Goal: Information Seeking & Learning: Check status

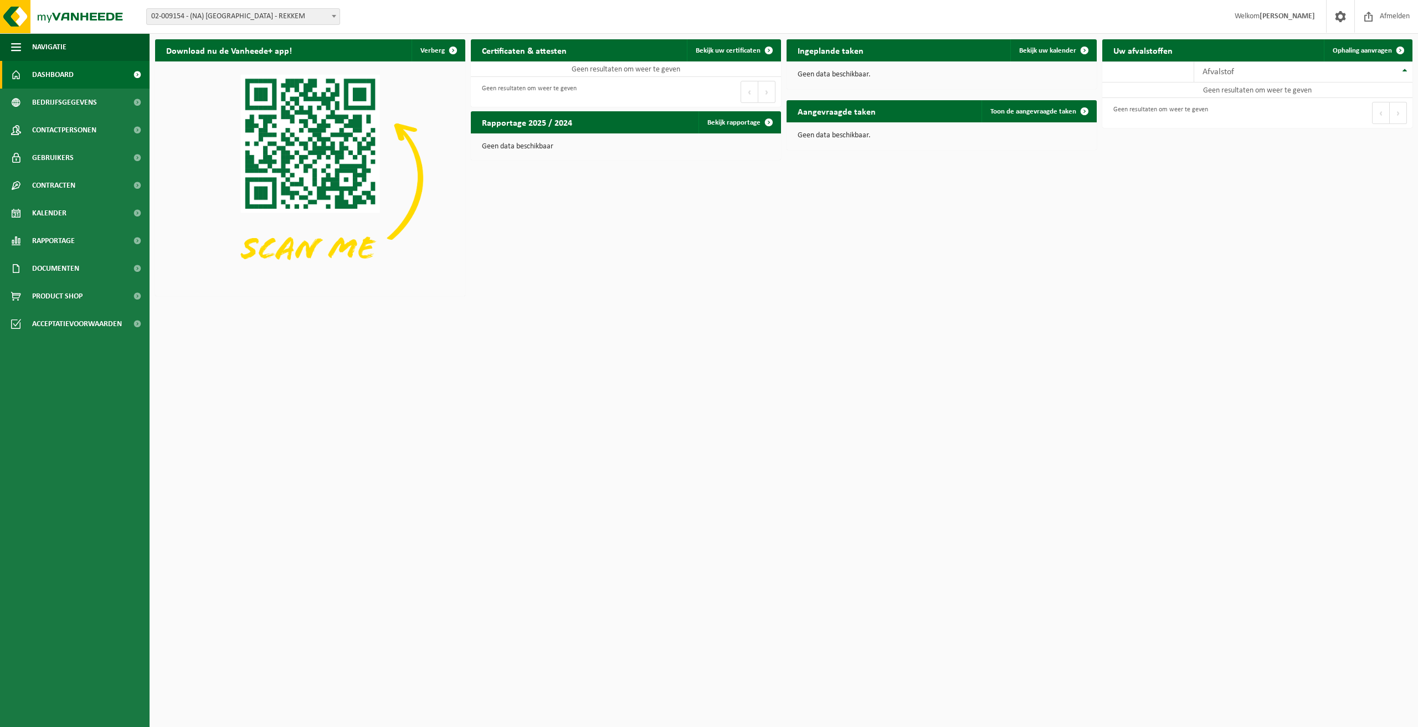
click at [331, 18] on span at bounding box center [333, 16] width 11 height 14
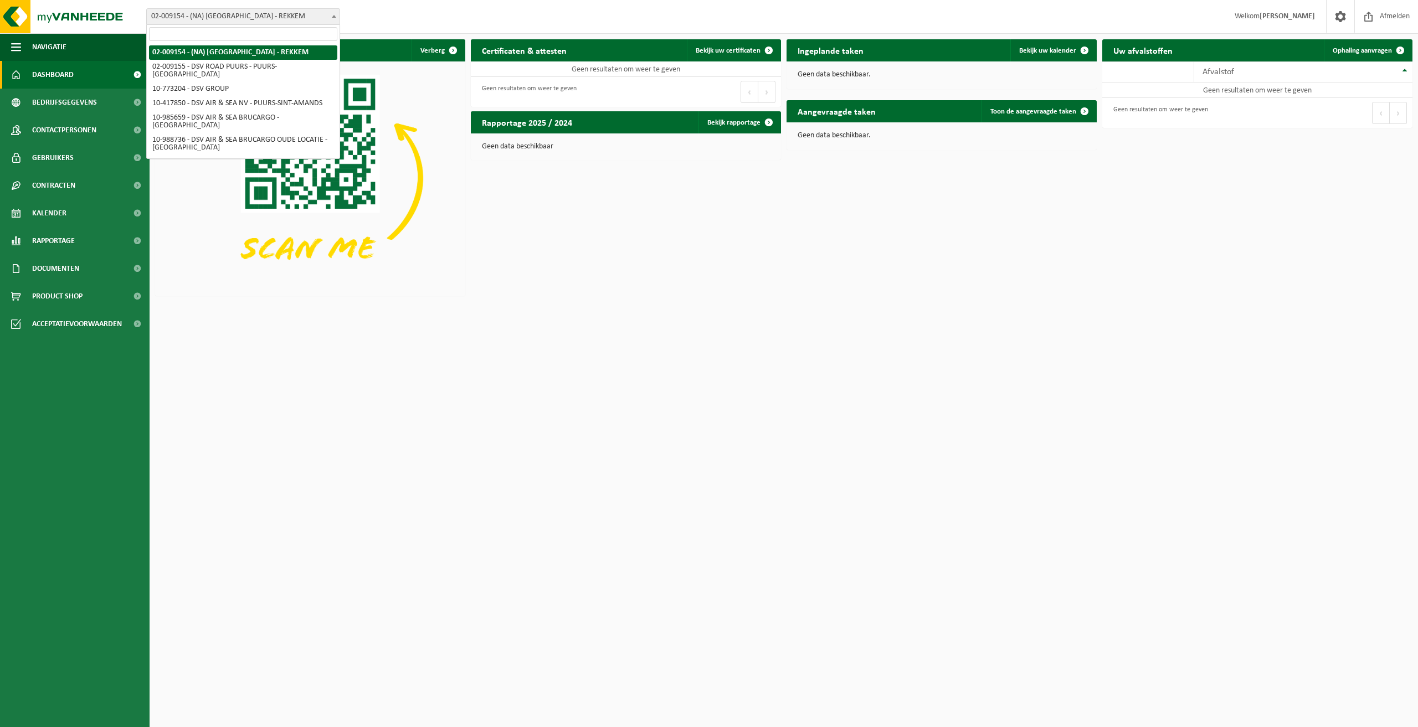
click at [197, 33] on input "search" at bounding box center [243, 34] width 188 height 14
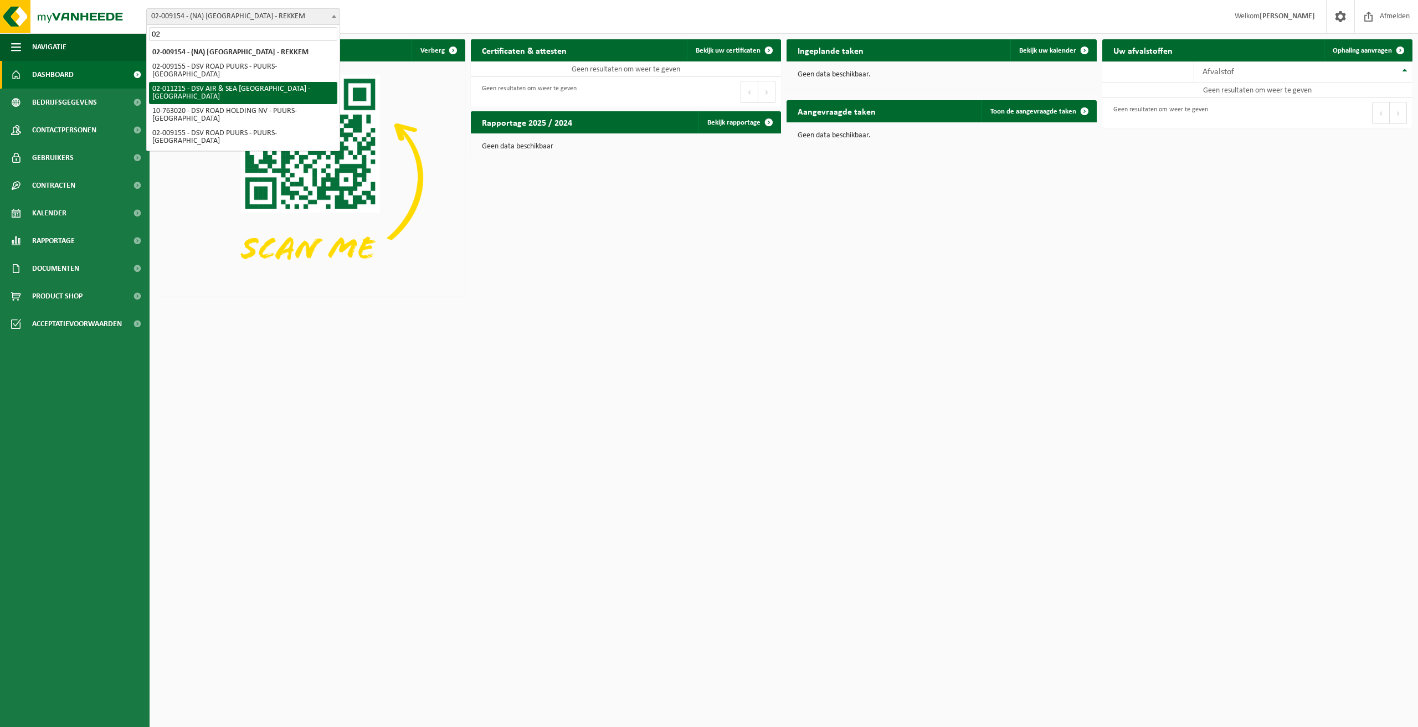
type input "02"
select select "9484"
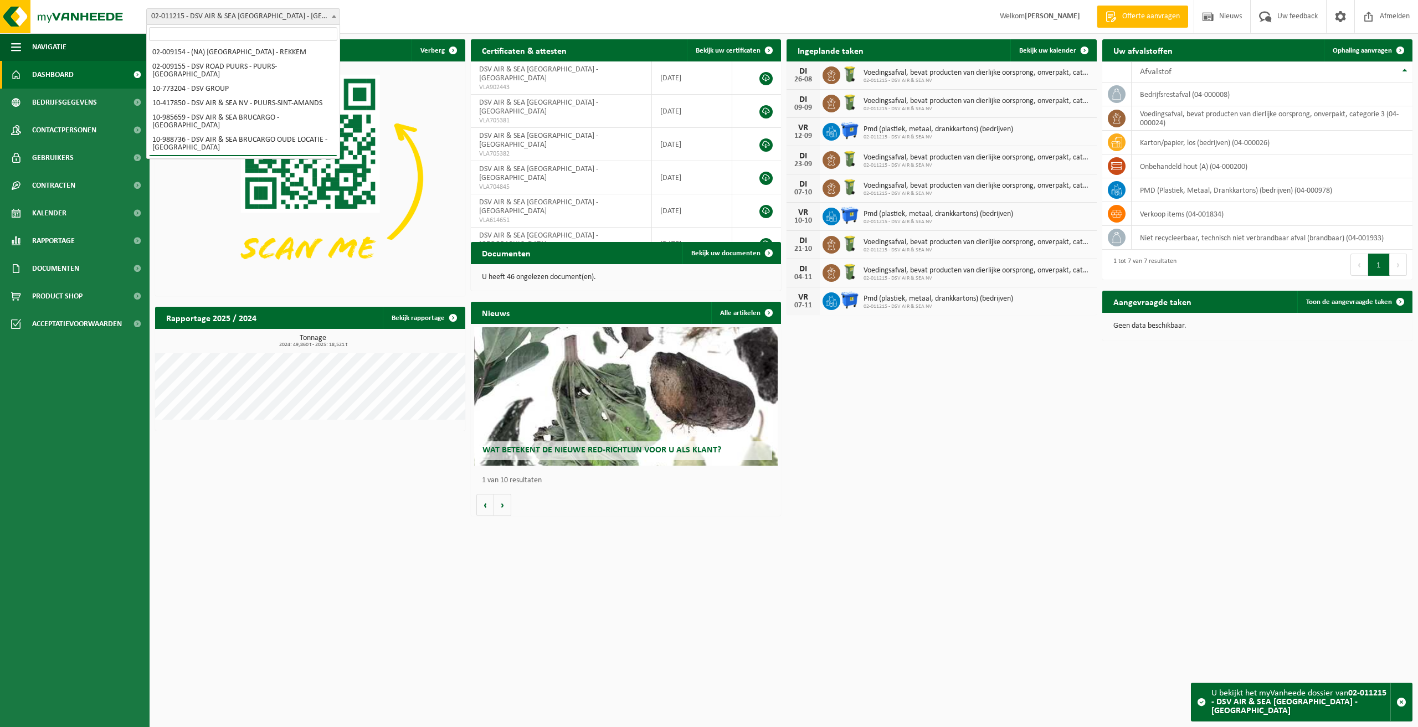
click at [267, 18] on span "02-011215 - DSV AIR & SEA [GEOGRAPHIC_DATA] - [GEOGRAPHIC_DATA]" at bounding box center [243, 17] width 193 height 16
select select "165221"
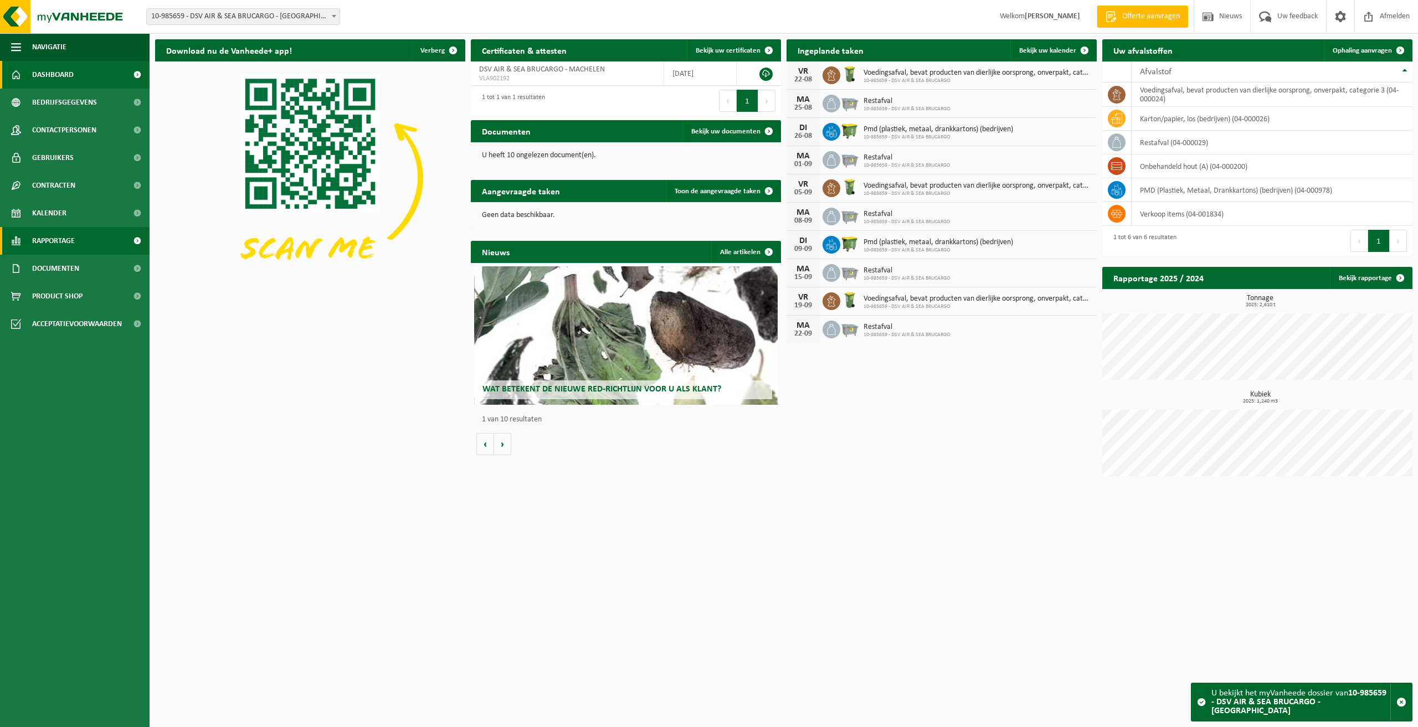
click at [52, 246] on span "Rapportage" at bounding box center [53, 241] width 43 height 28
click at [51, 293] on span "In lijstvorm" at bounding box center [53, 292] width 39 height 21
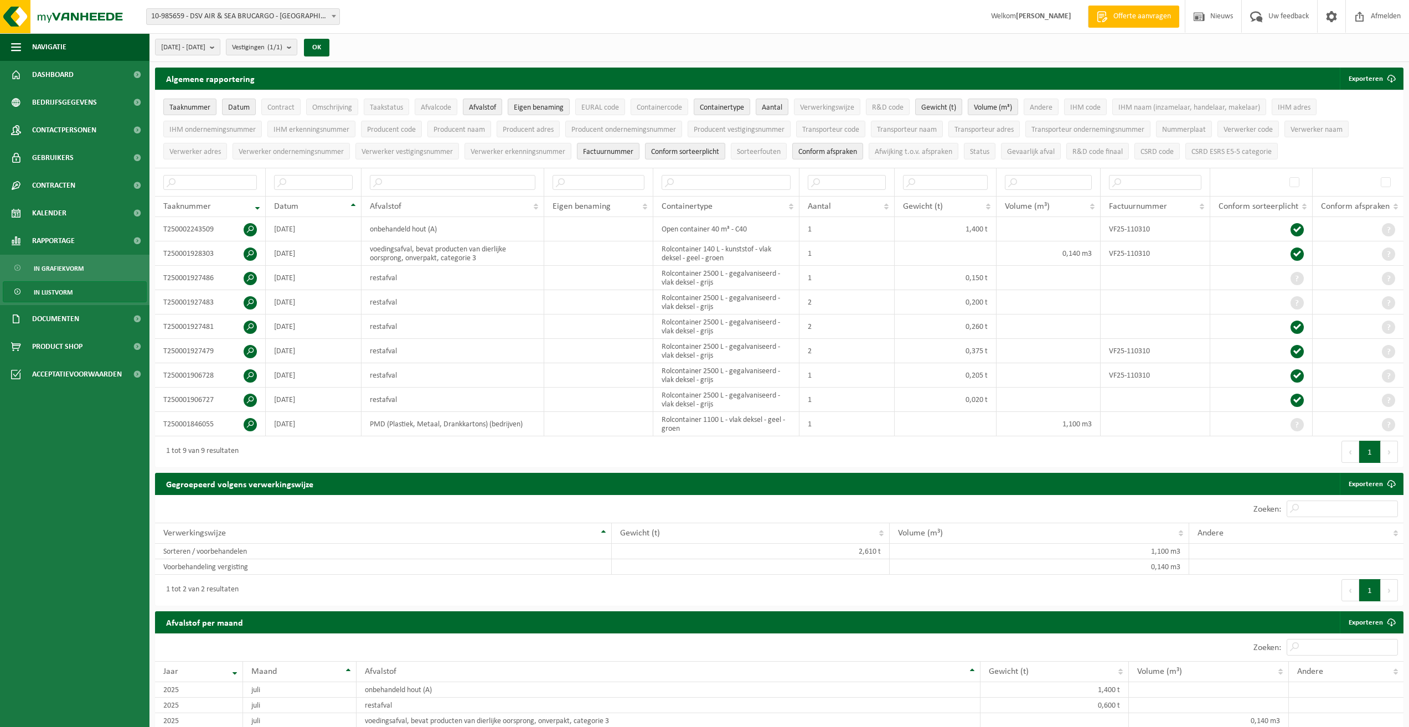
click at [328, 17] on span at bounding box center [333, 16] width 11 height 14
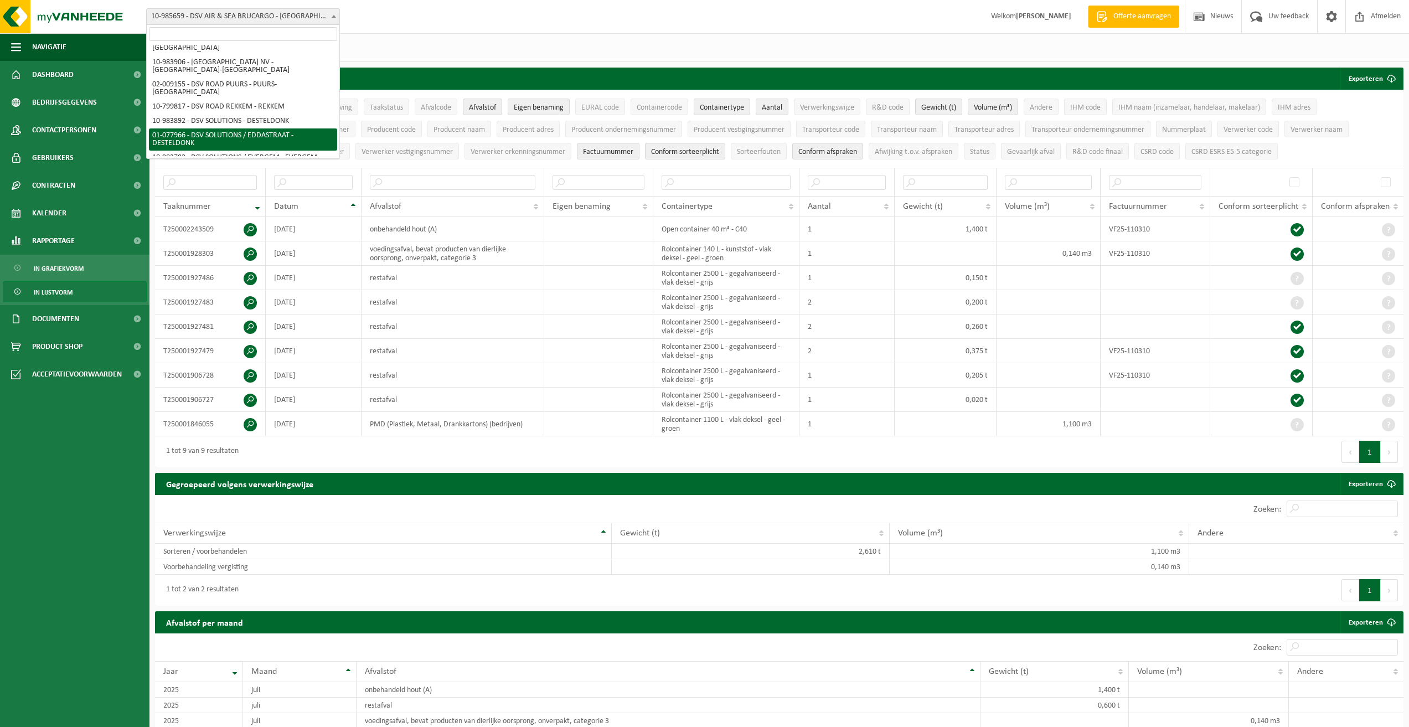
scroll to position [111, 0]
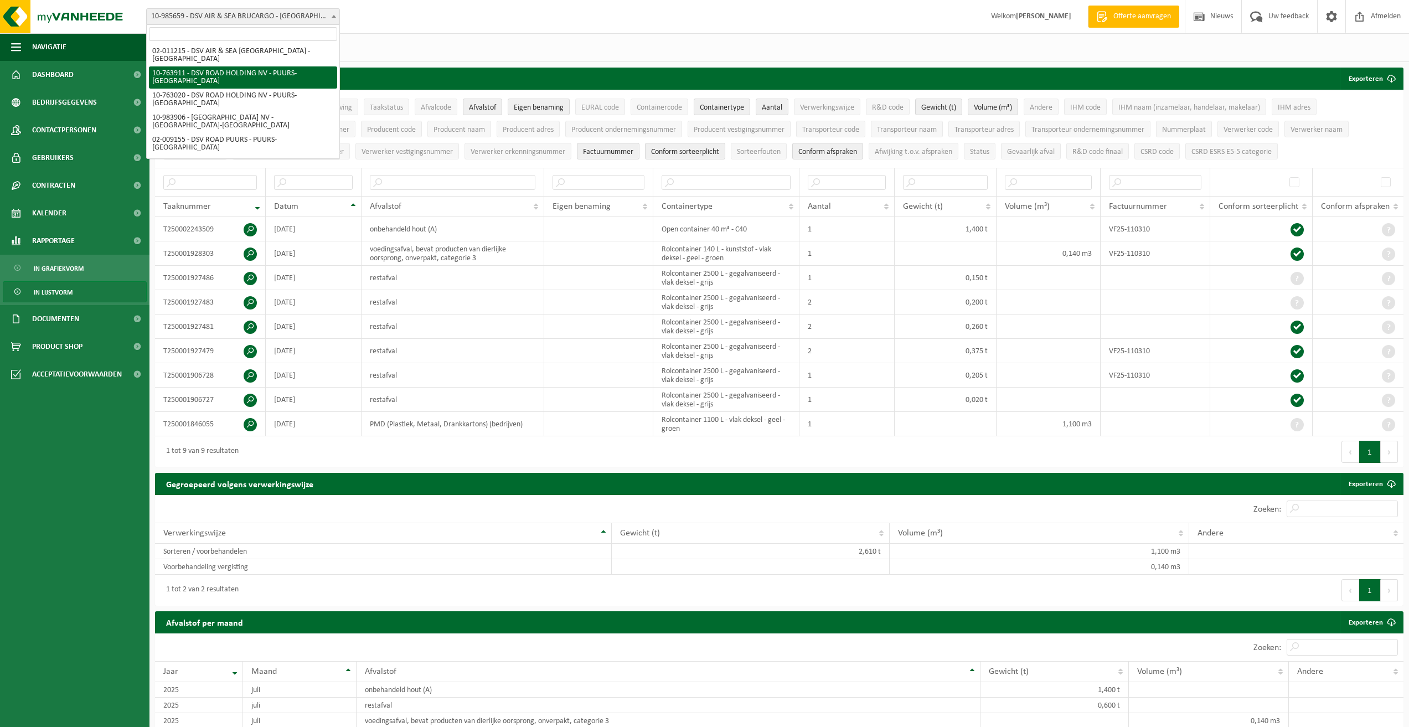
click at [195, 37] on input "search" at bounding box center [243, 34] width 188 height 14
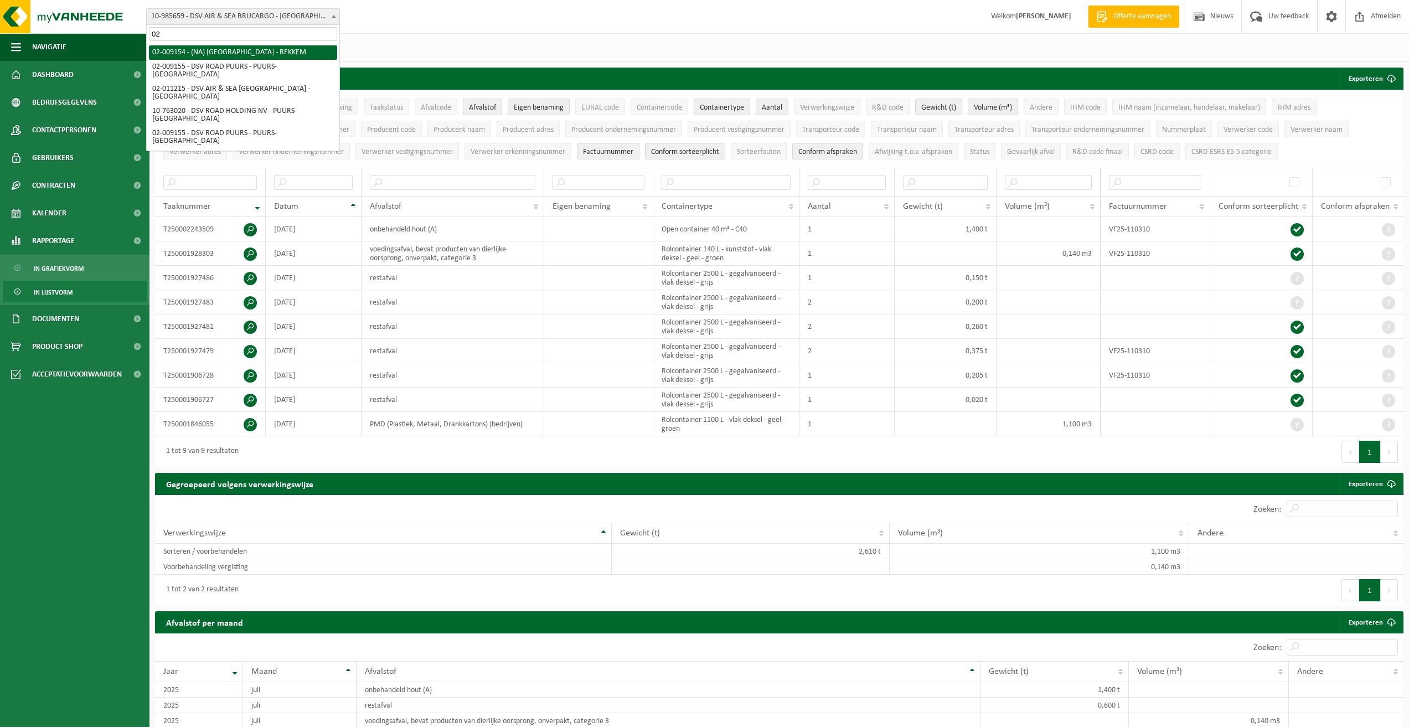
scroll to position [0, 0]
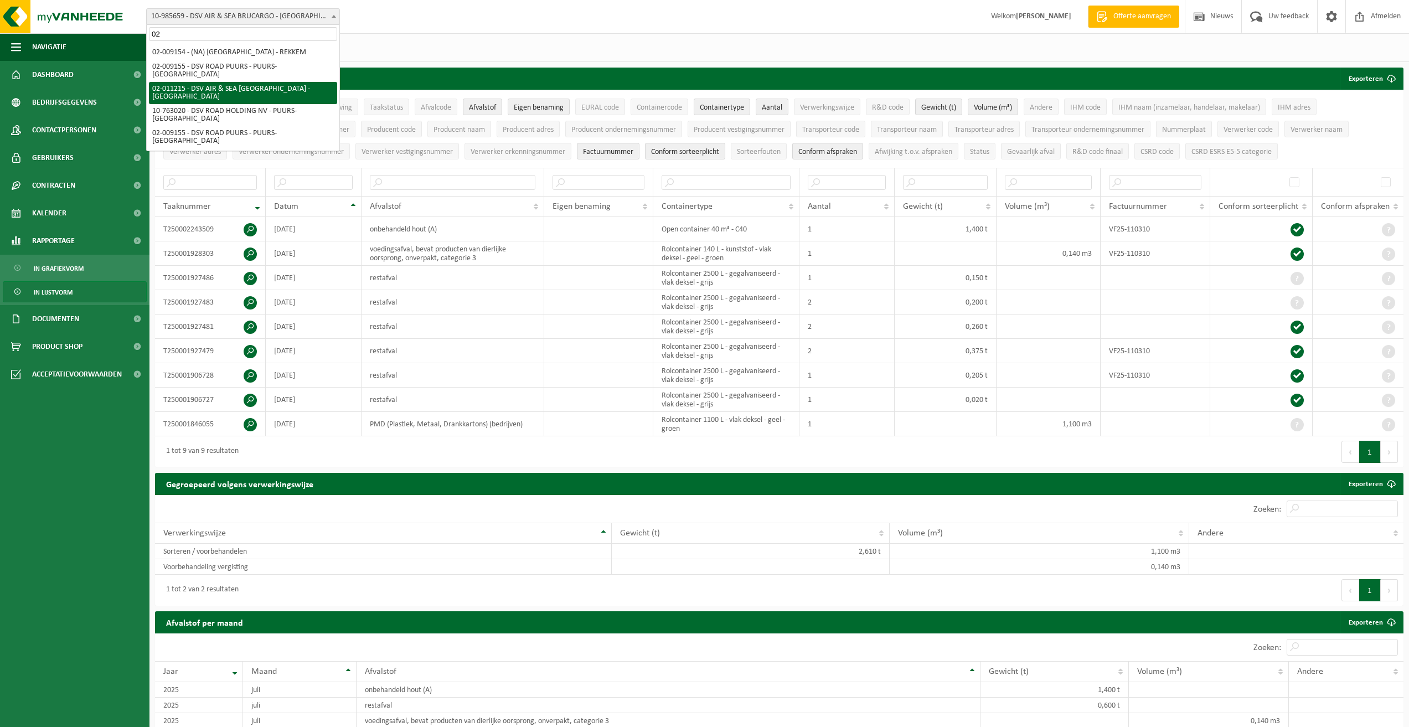
type input "02"
select select "9484"
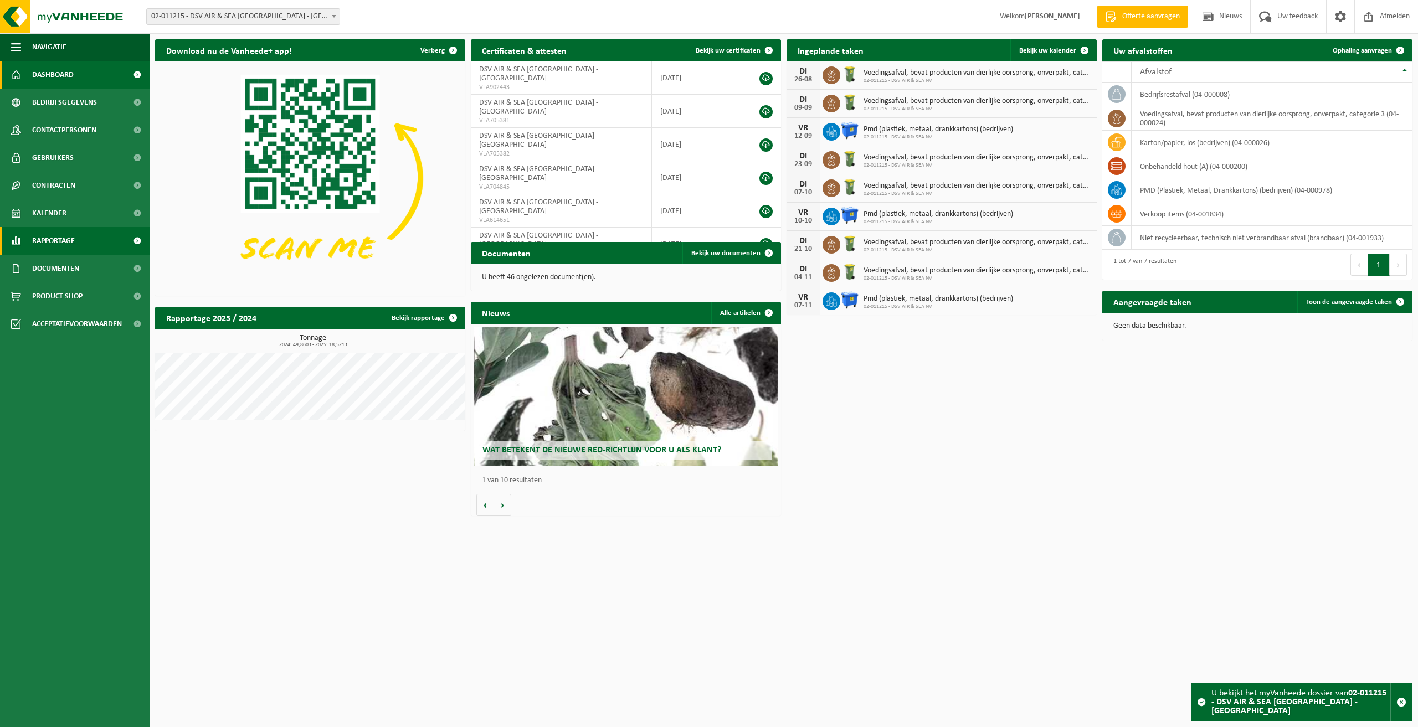
click at [57, 238] on span "Rapportage" at bounding box center [53, 241] width 43 height 28
click at [60, 295] on span "In lijstvorm" at bounding box center [53, 292] width 39 height 21
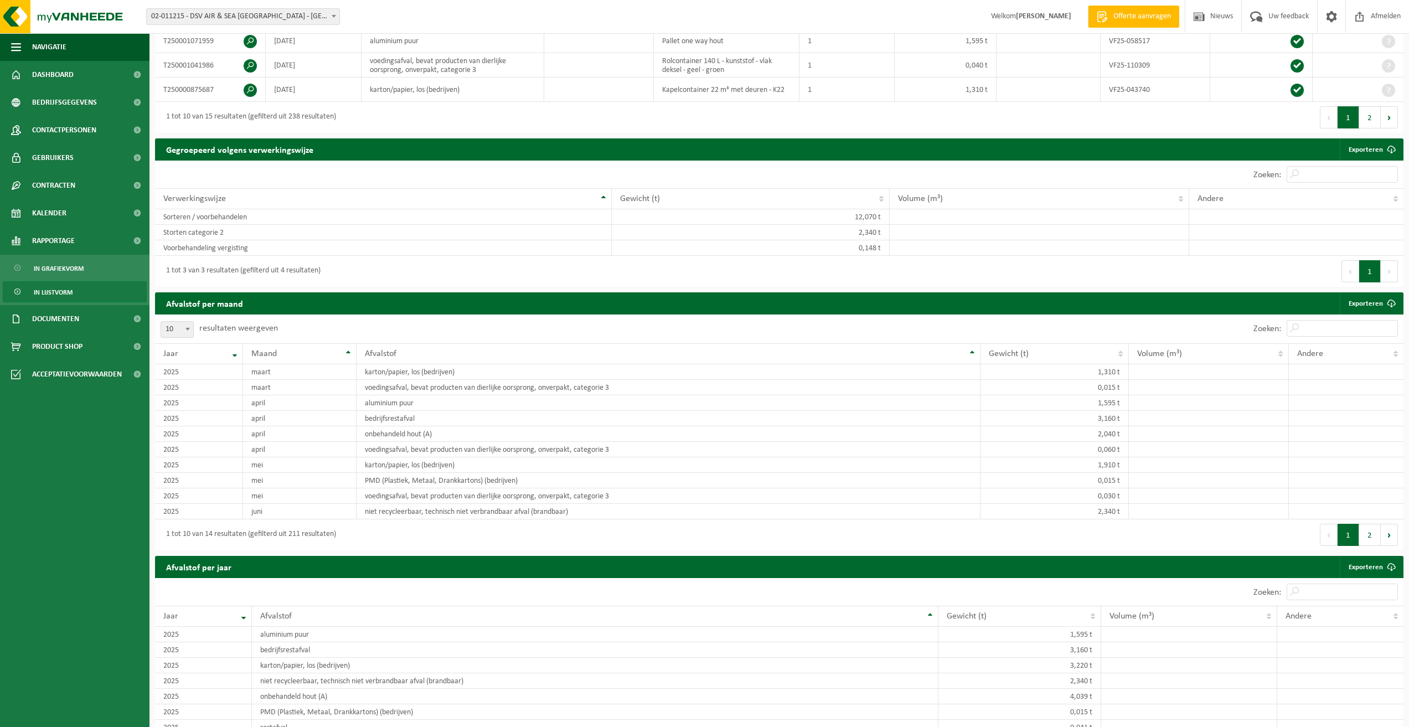
scroll to position [443, 0]
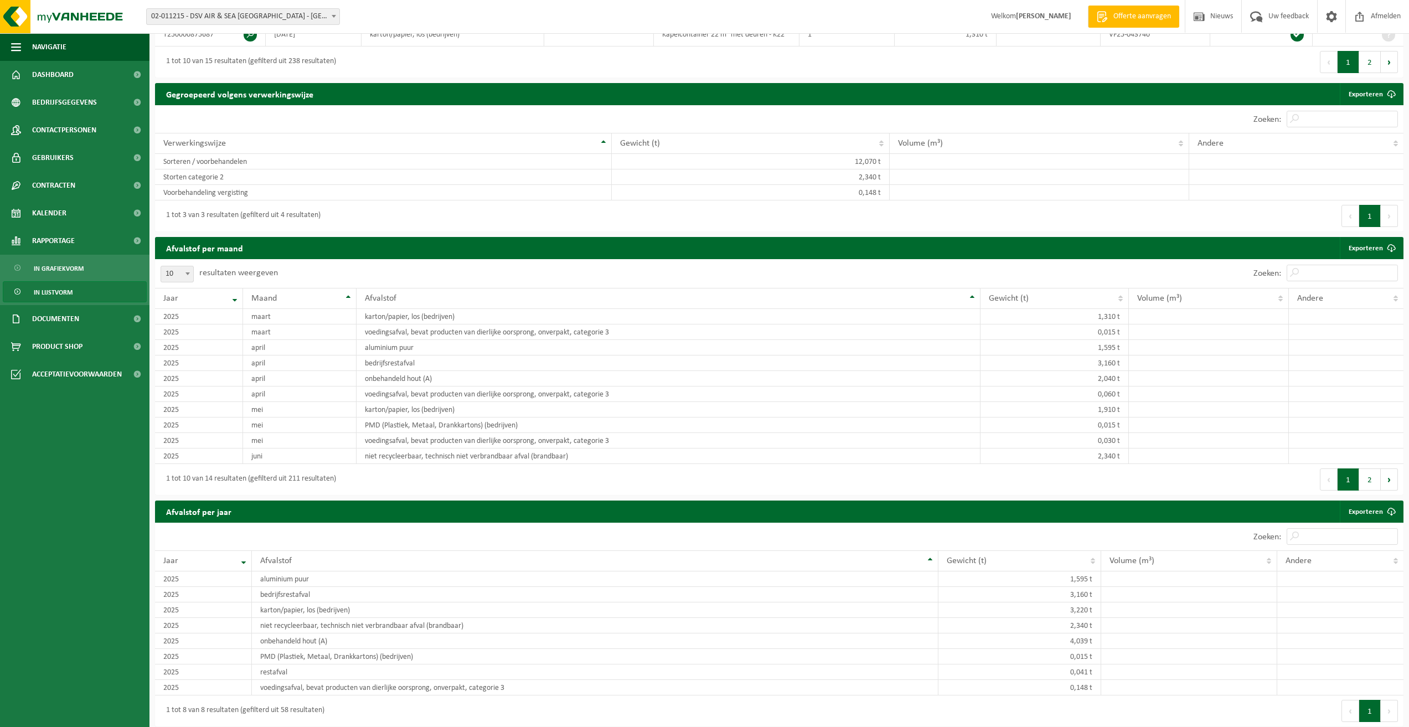
click at [310, 19] on span "02-011215 - DSV AIR & SEA [GEOGRAPHIC_DATA] - [GEOGRAPHIC_DATA]" at bounding box center [243, 17] width 193 height 16
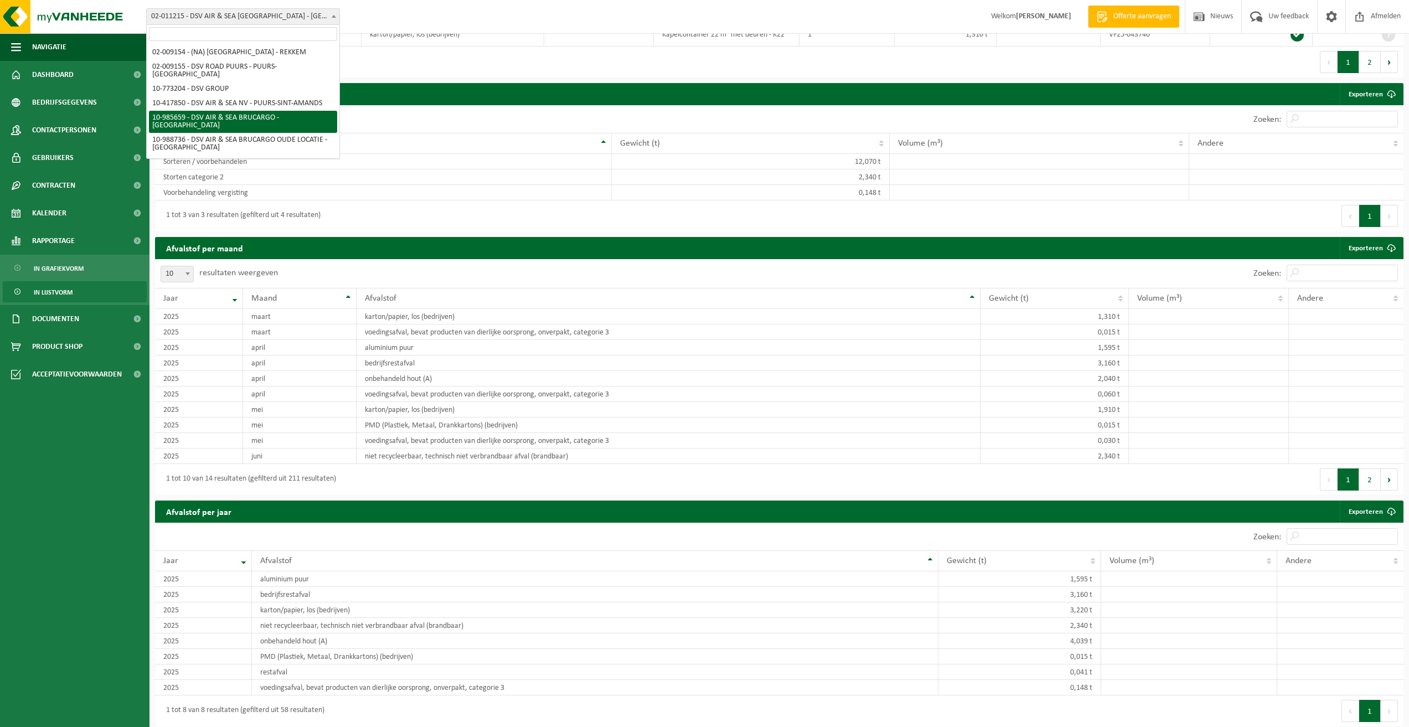
select select "165221"
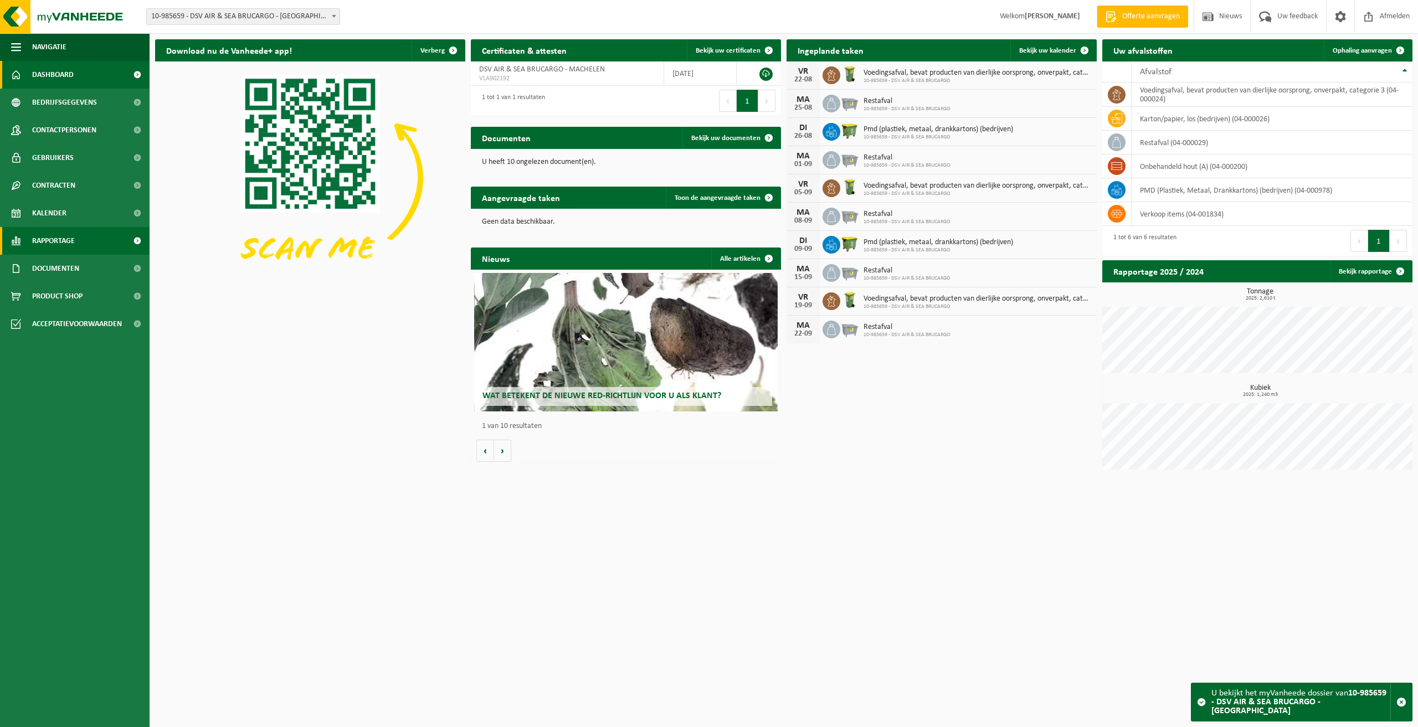
click at [50, 236] on span "Rapportage" at bounding box center [53, 241] width 43 height 28
click at [54, 298] on span "In lijstvorm" at bounding box center [53, 292] width 39 height 21
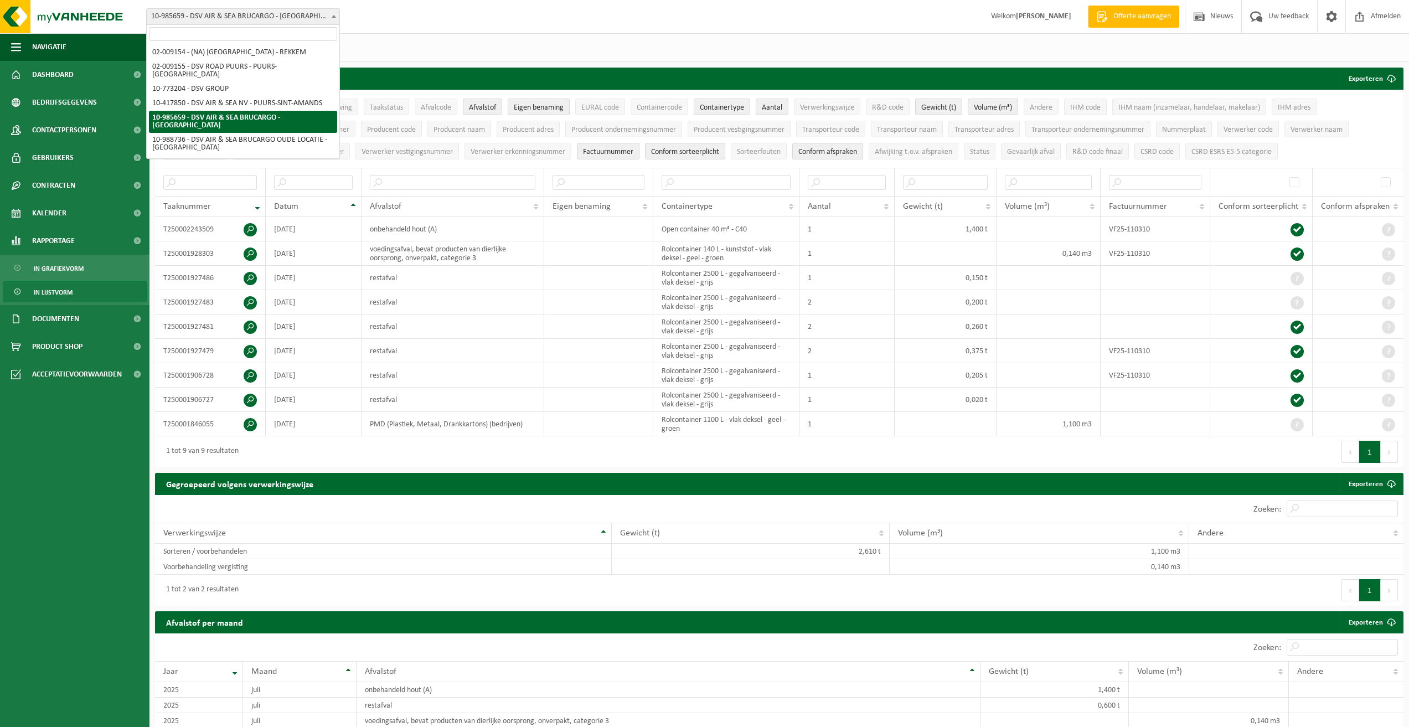
click at [259, 20] on span "10-985659 - DSV AIR & SEA BRUCARGO - [GEOGRAPHIC_DATA]" at bounding box center [243, 17] width 193 height 16
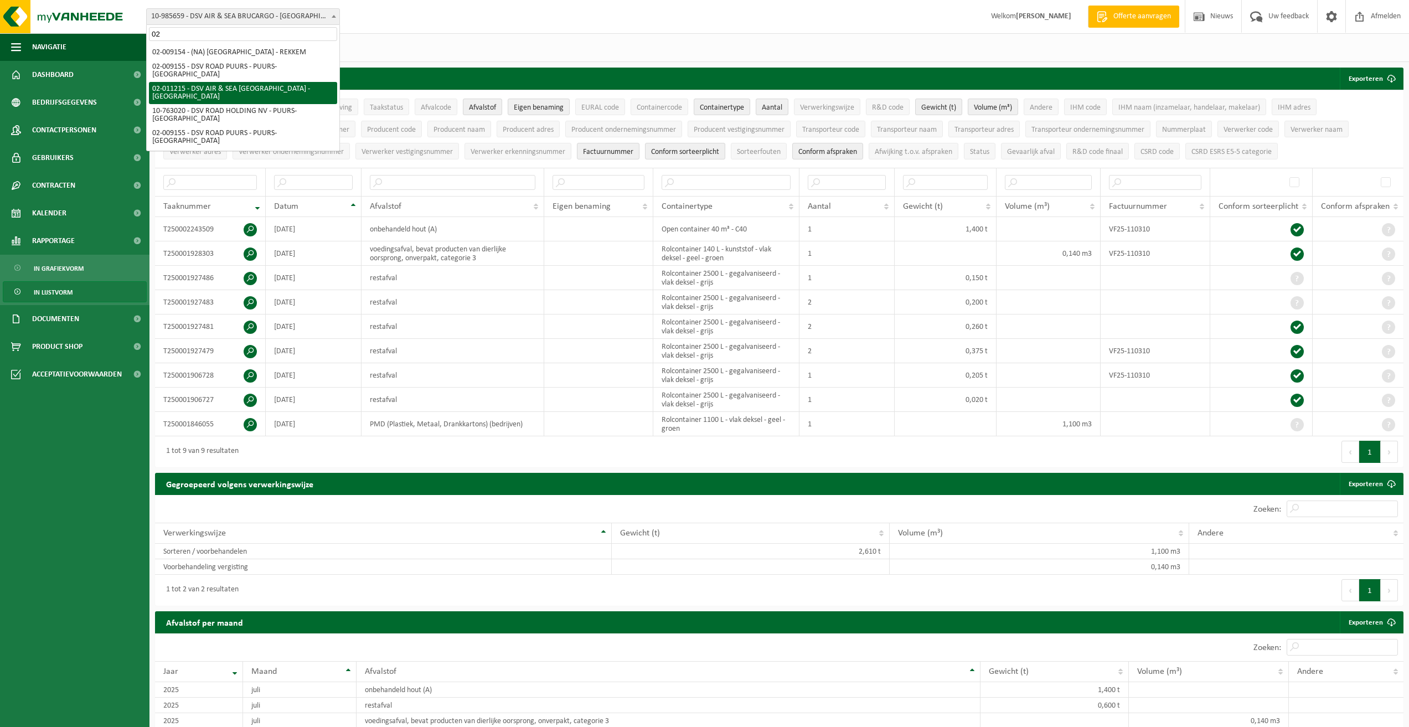
type input "02"
select select "9484"
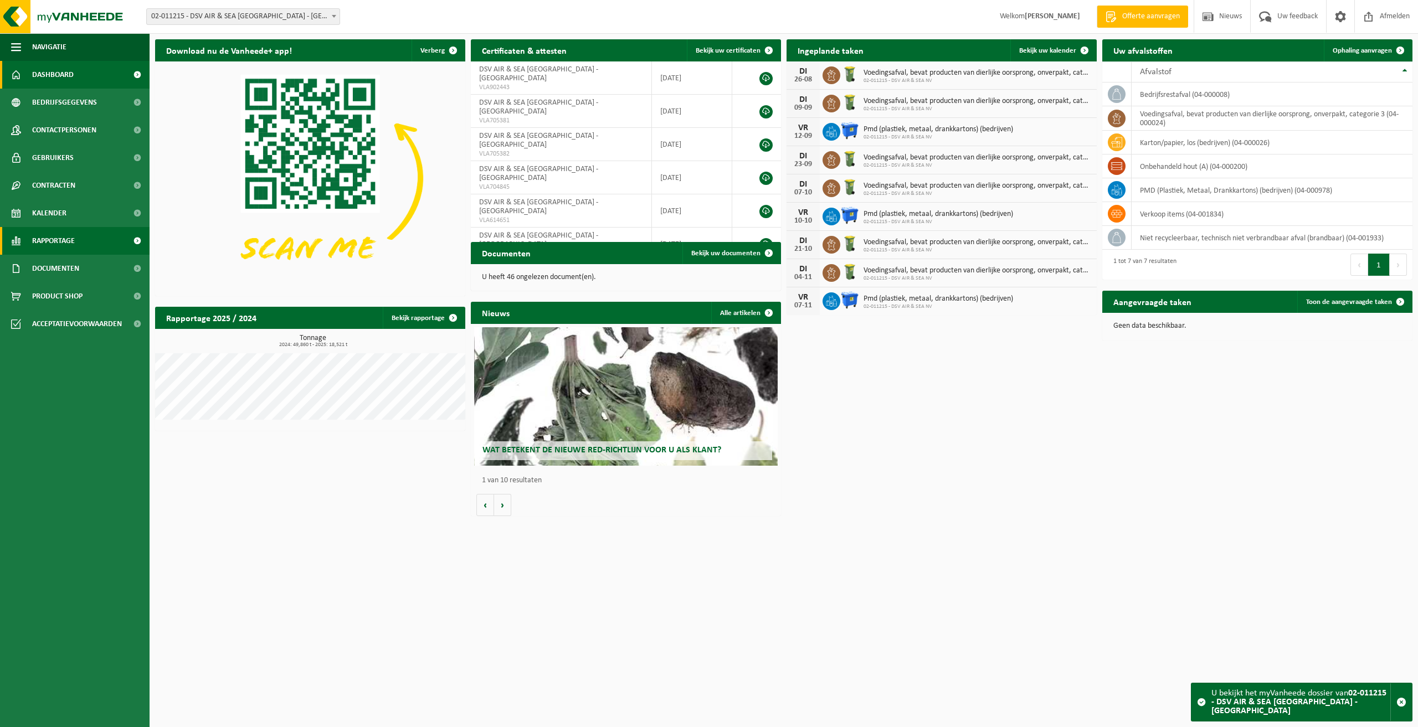
click at [49, 242] on span "Rapportage" at bounding box center [53, 241] width 43 height 28
click at [45, 290] on span "In lijstvorm" at bounding box center [53, 292] width 39 height 21
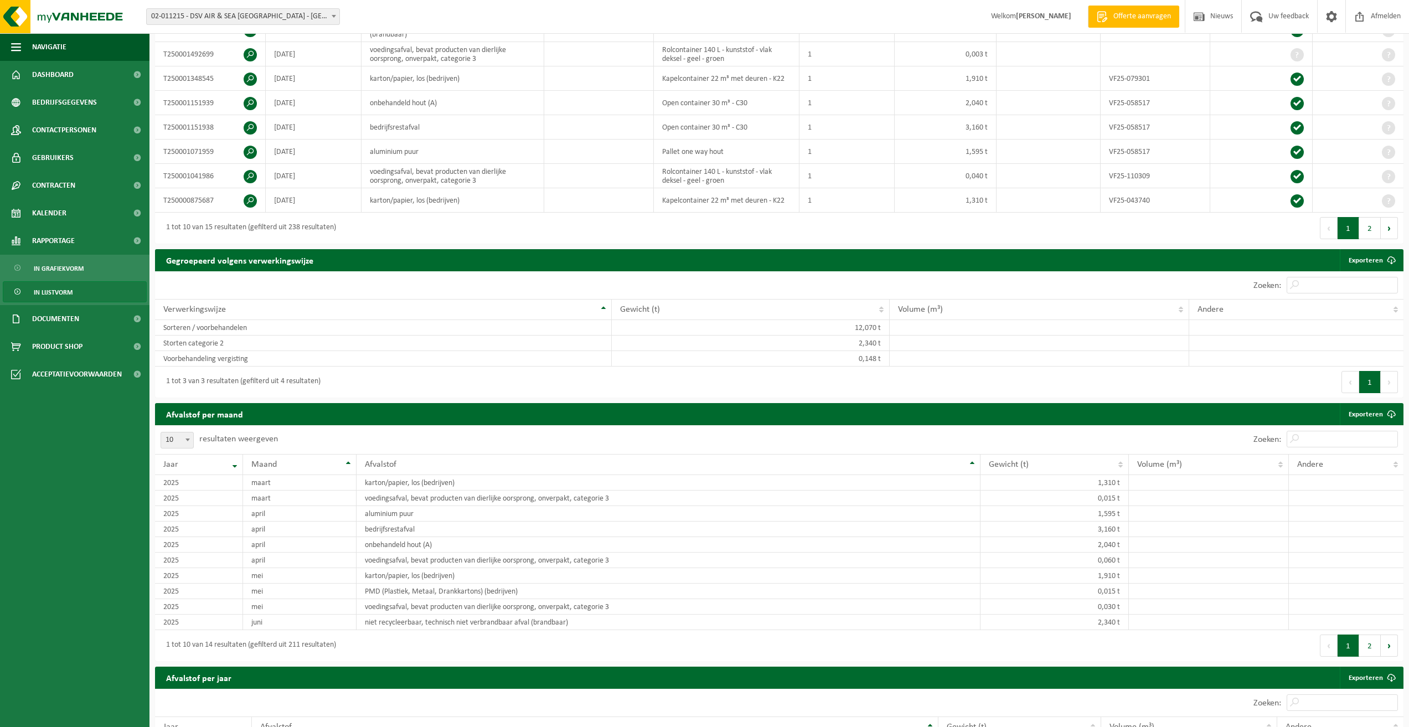
scroll to position [498, 0]
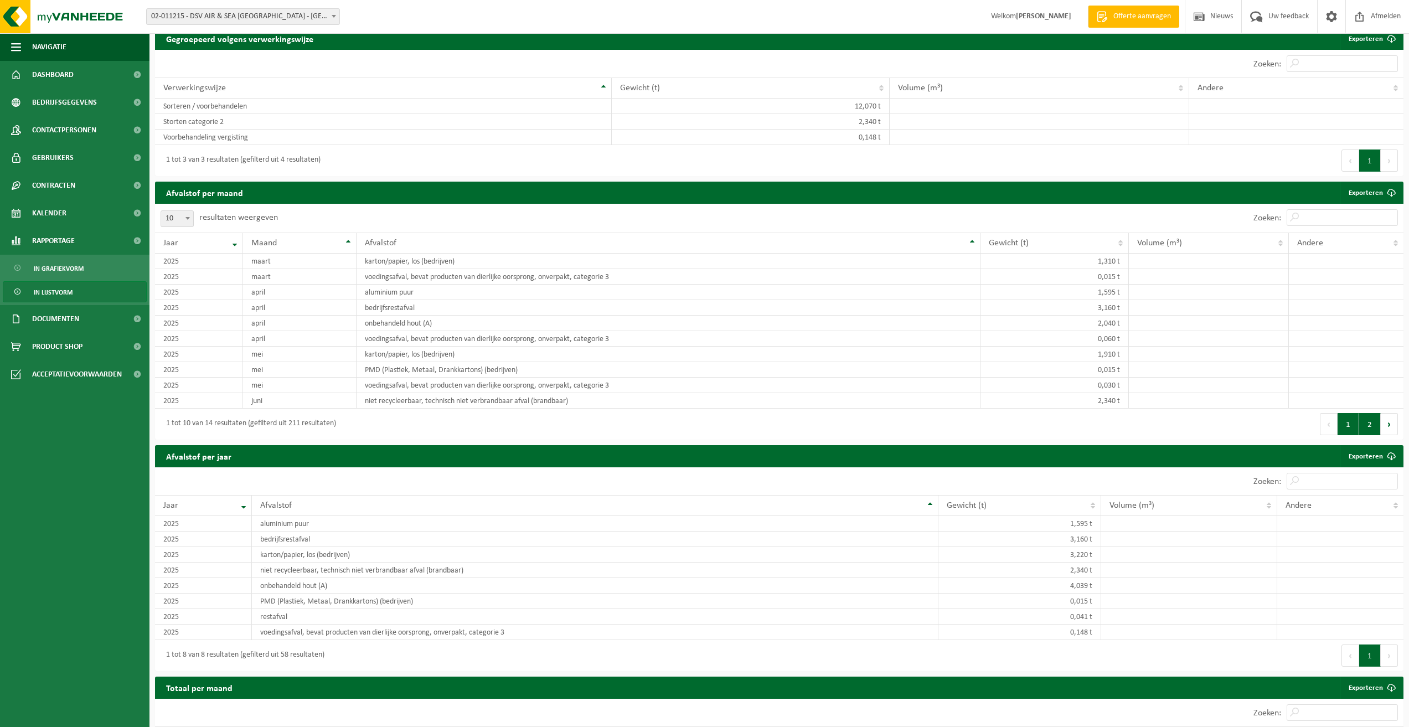
click at [1371, 420] on button "2" at bounding box center [1371, 424] width 22 height 22
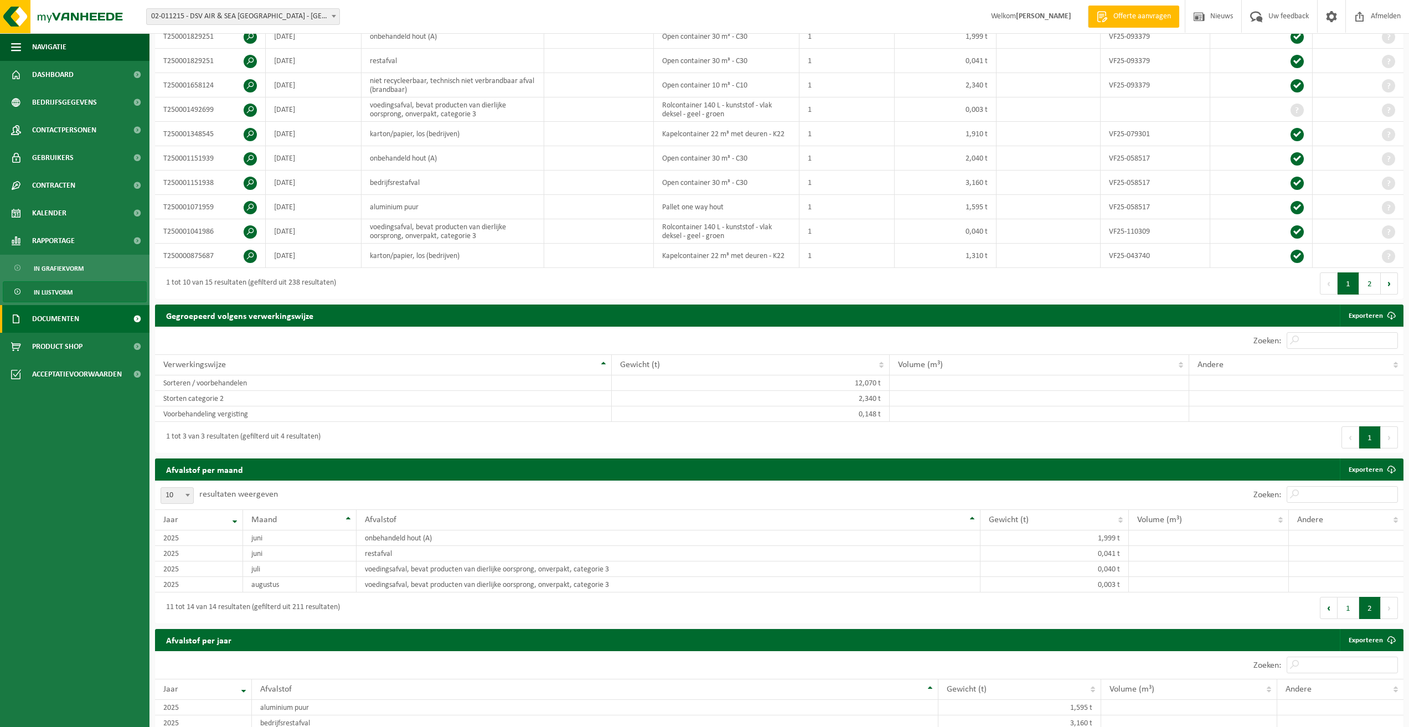
scroll to position [0, 0]
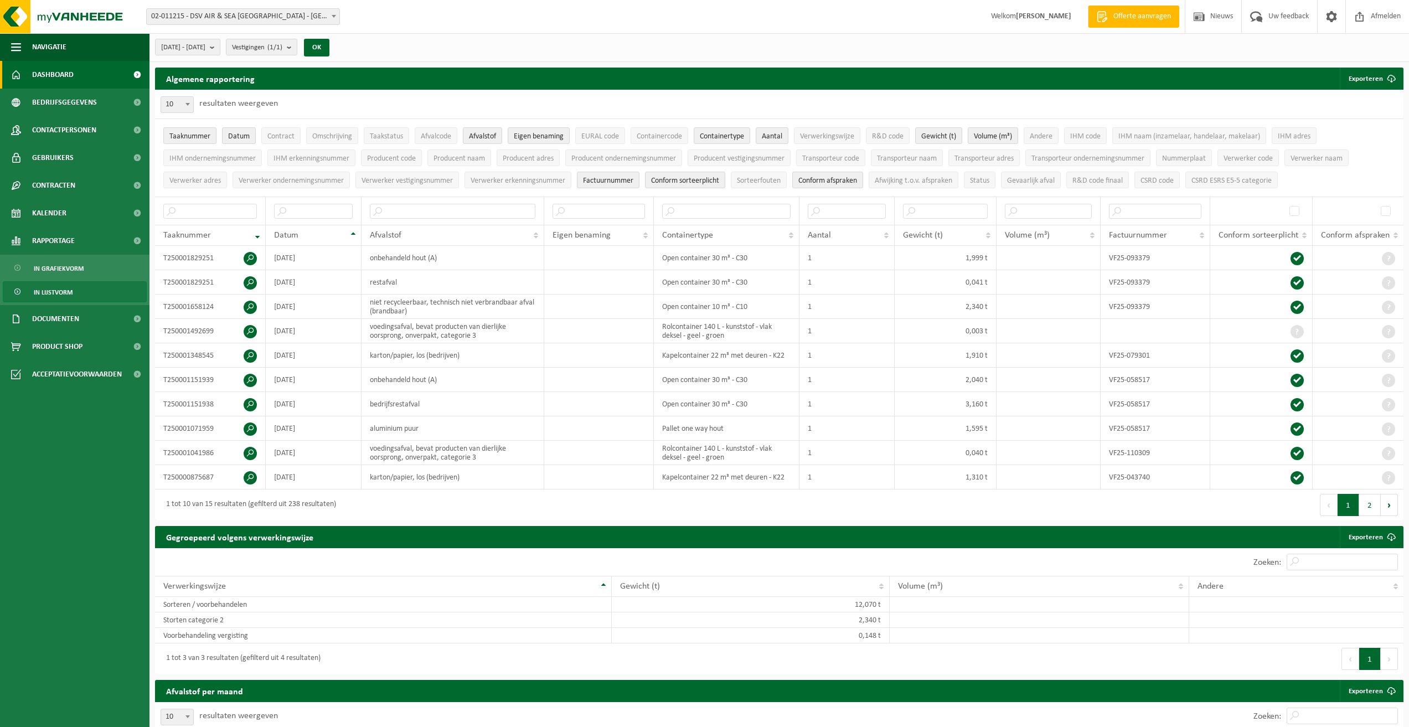
click at [57, 73] on span "Dashboard" at bounding box center [53, 75] width 42 height 28
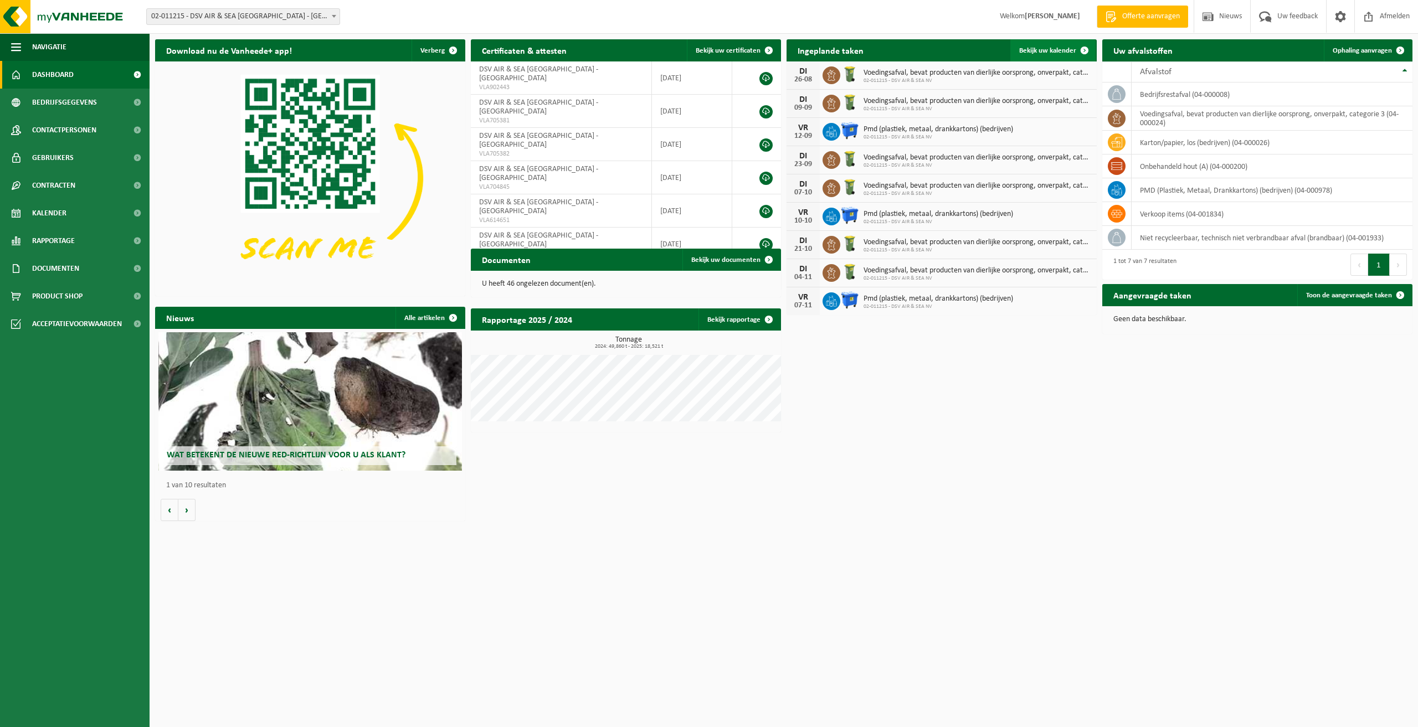
click at [1036, 52] on span "Bekijk uw kalender" at bounding box center [1047, 50] width 57 height 7
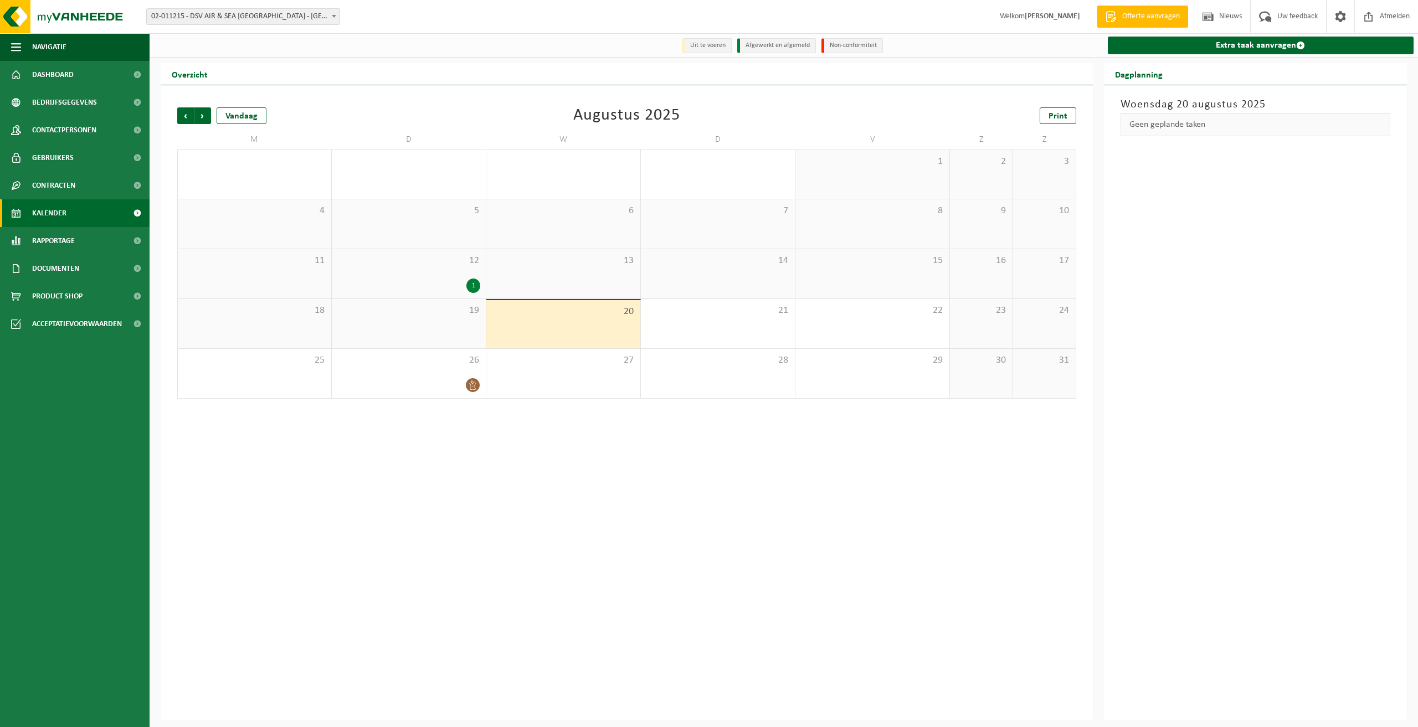
click at [419, 280] on div "1" at bounding box center [408, 286] width 143 height 14
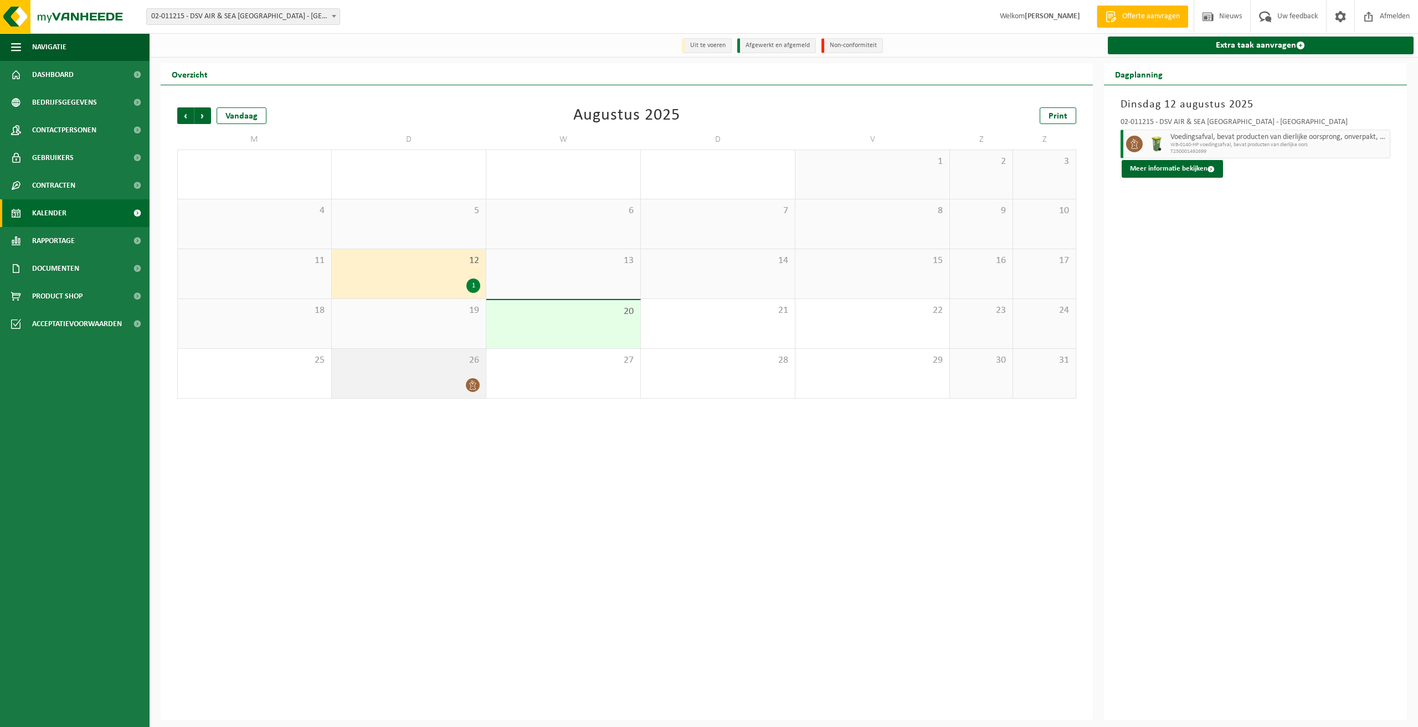
click at [408, 378] on div at bounding box center [408, 385] width 143 height 15
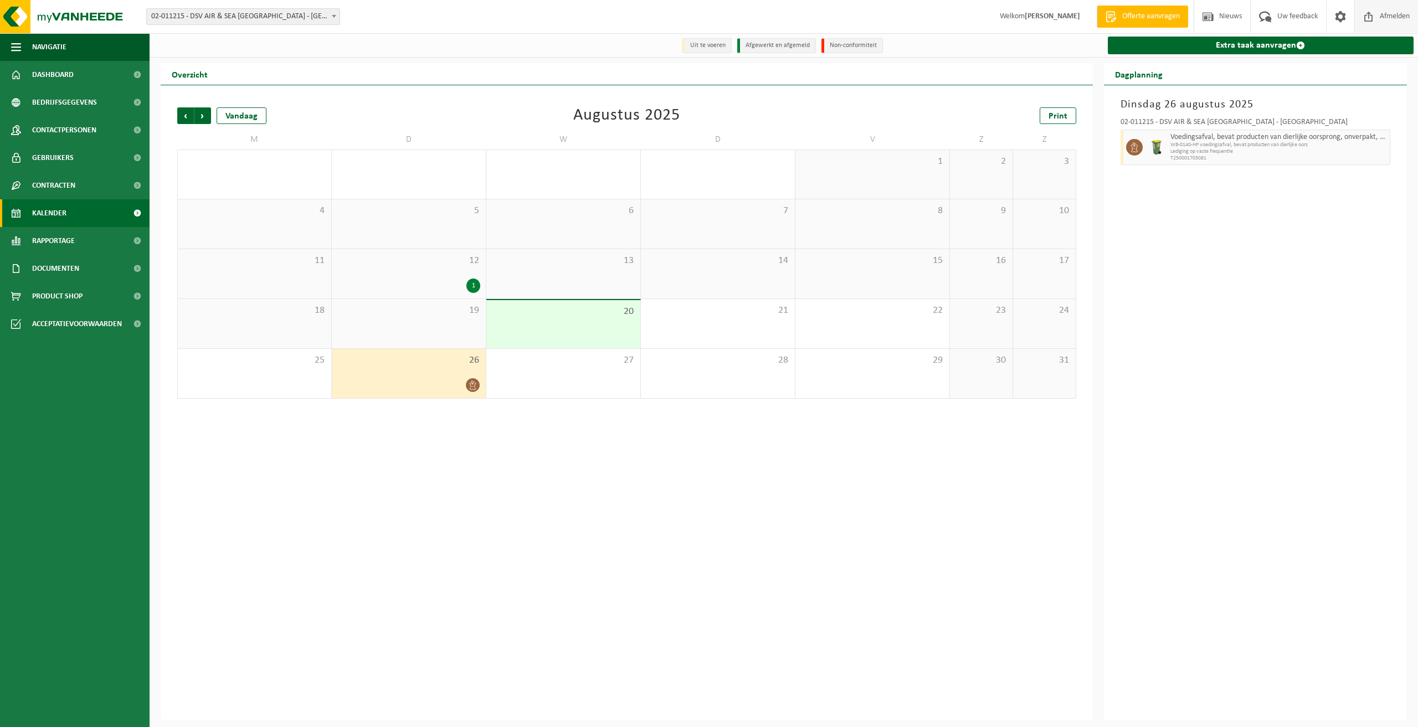
click at [1382, 14] on span "Afmelden" at bounding box center [1394, 16] width 35 height 33
